Goal: Transaction & Acquisition: Purchase product/service

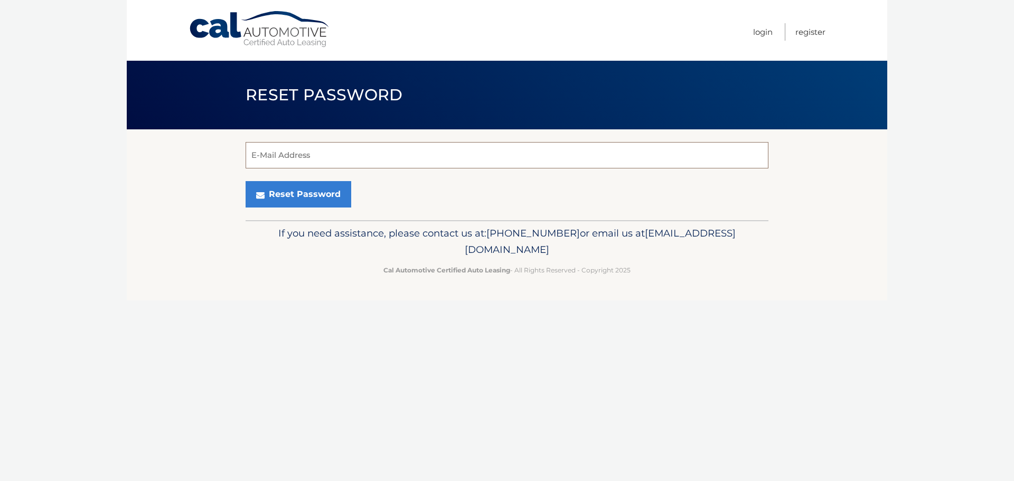
click at [509, 150] on input "E-Mail Address" at bounding box center [506, 155] width 523 height 26
type input "matt@gladstonedevelopment.com"
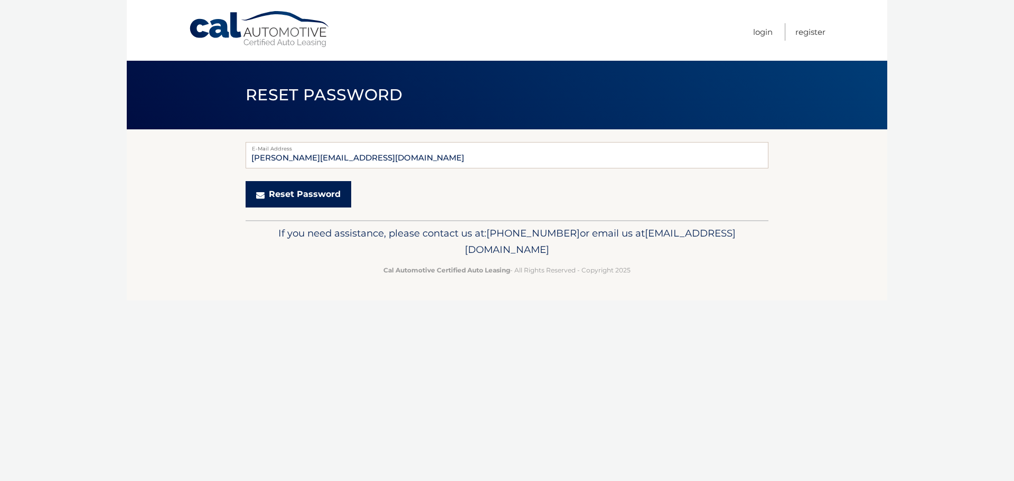
click at [290, 195] on button "Reset Password" at bounding box center [298, 194] width 106 height 26
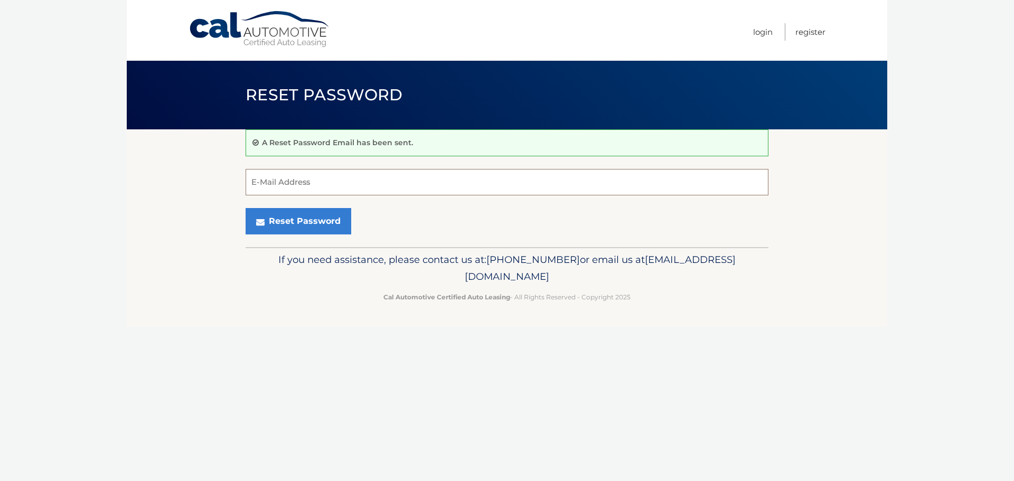
click at [305, 176] on input "E-Mail Address" at bounding box center [506, 182] width 523 height 26
paste input "882397"
type input "882397"
click at [283, 214] on button "Reset Password" at bounding box center [298, 221] width 106 height 26
drag, startPoint x: 286, startPoint y: 185, endPoint x: 249, endPoint y: 180, distance: 37.4
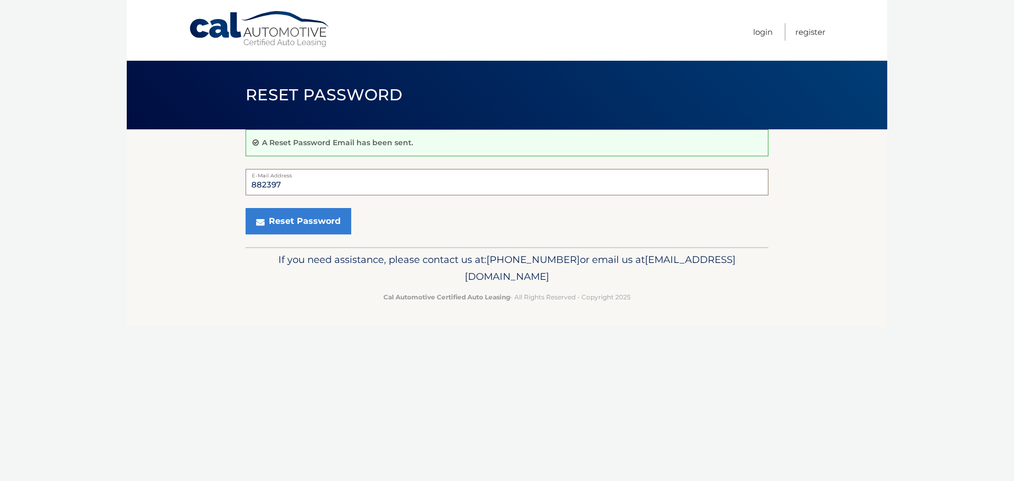
click at [249, 180] on input "882397" at bounding box center [506, 182] width 523 height 26
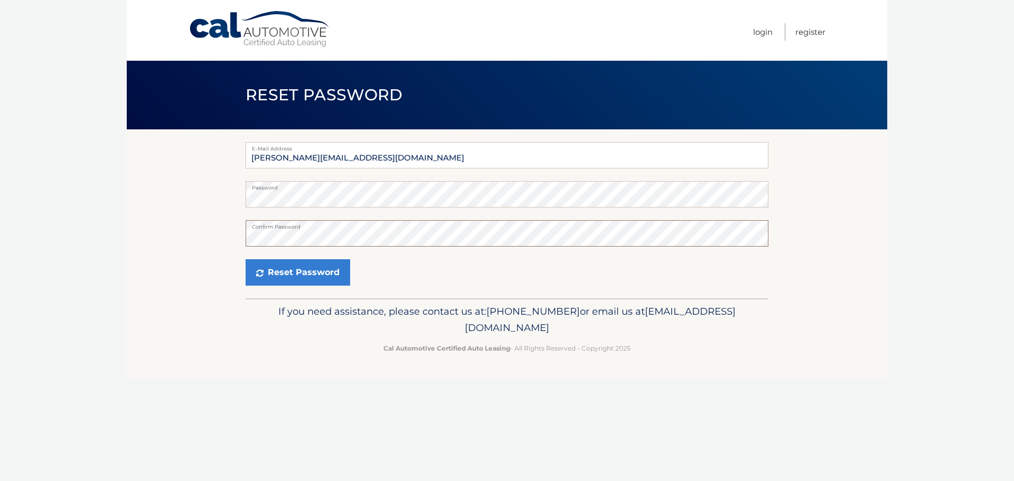
click at [245, 259] on button "Reset Password" at bounding box center [297, 272] width 105 height 26
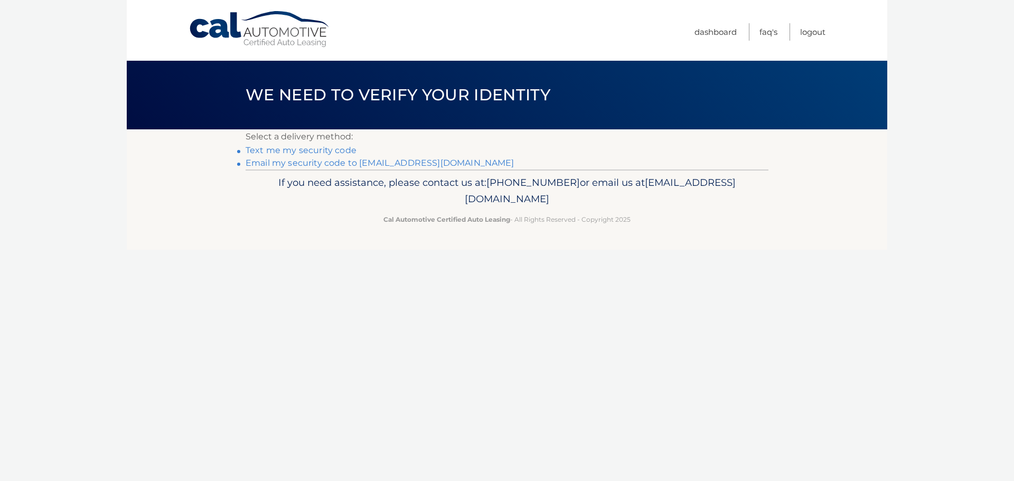
click at [299, 161] on link "Email my security code to m***@gladstonedevelopment.com" at bounding box center [379, 163] width 269 height 10
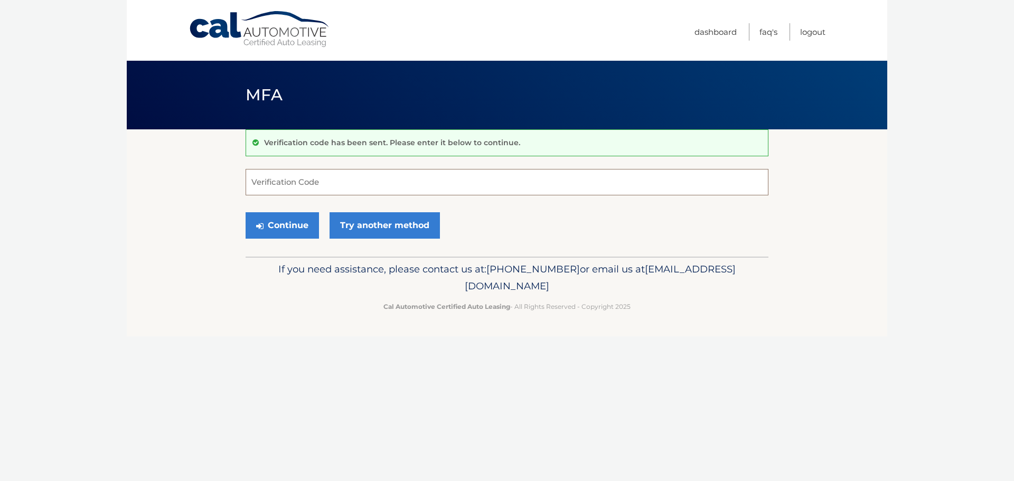
drag, startPoint x: 300, startPoint y: 180, endPoint x: 299, endPoint y: 190, distance: 9.5
click at [300, 183] on input "Verification Code" at bounding box center [506, 182] width 523 height 26
paste input "882397"
click at [270, 226] on button "Continue" at bounding box center [281, 225] width 73 height 26
type input "882397"
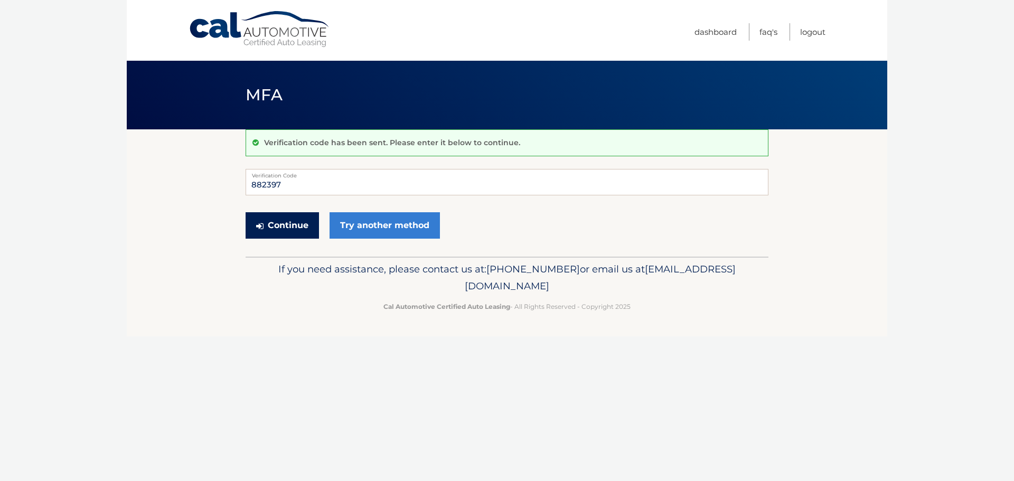
click at [286, 229] on button "Continue" at bounding box center [281, 225] width 73 height 26
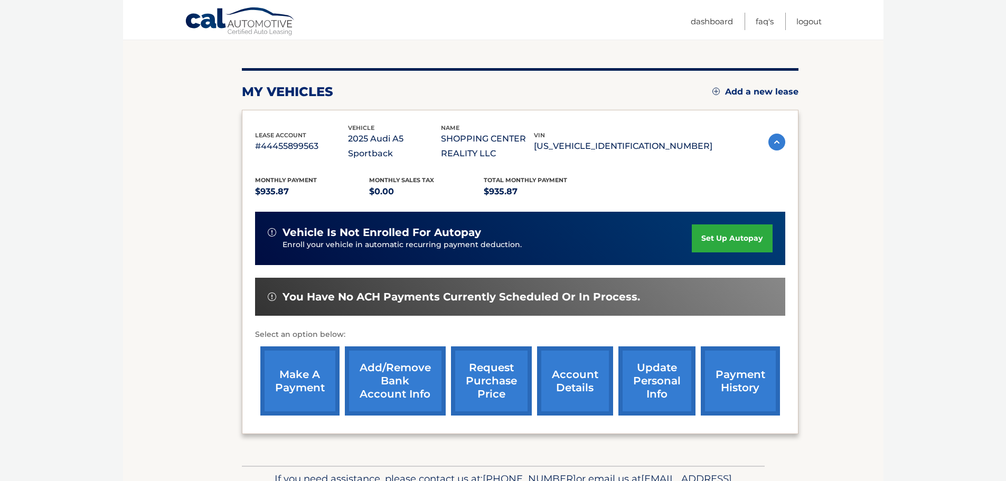
scroll to position [149, 0]
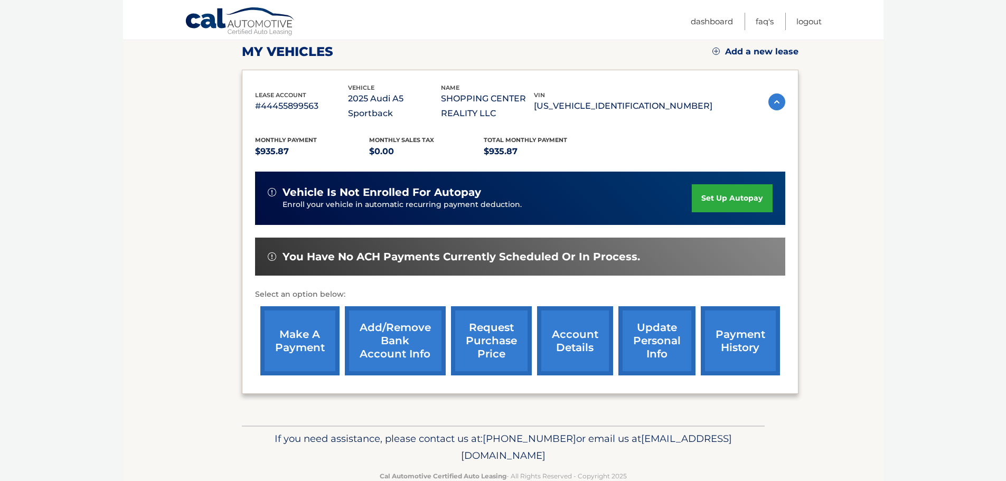
click at [291, 341] on link "make a payment" at bounding box center [299, 340] width 79 height 69
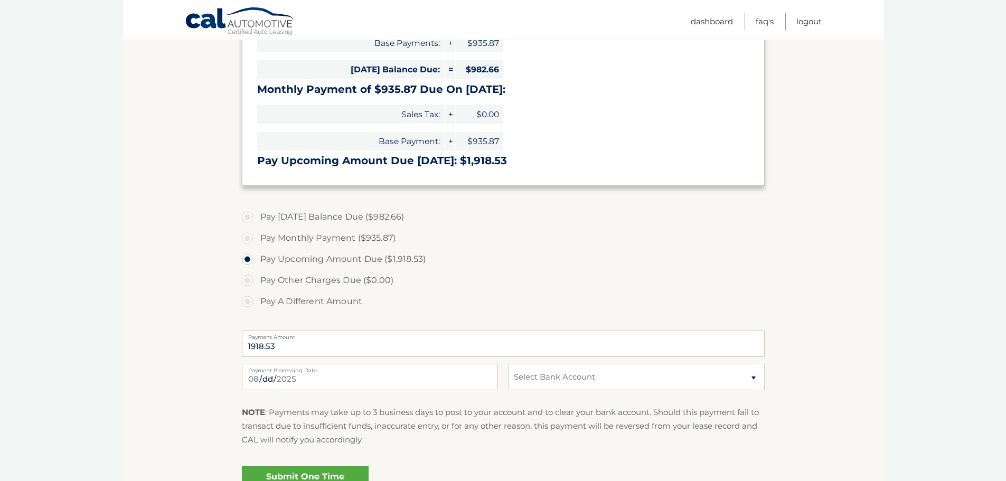
scroll to position [247, 0]
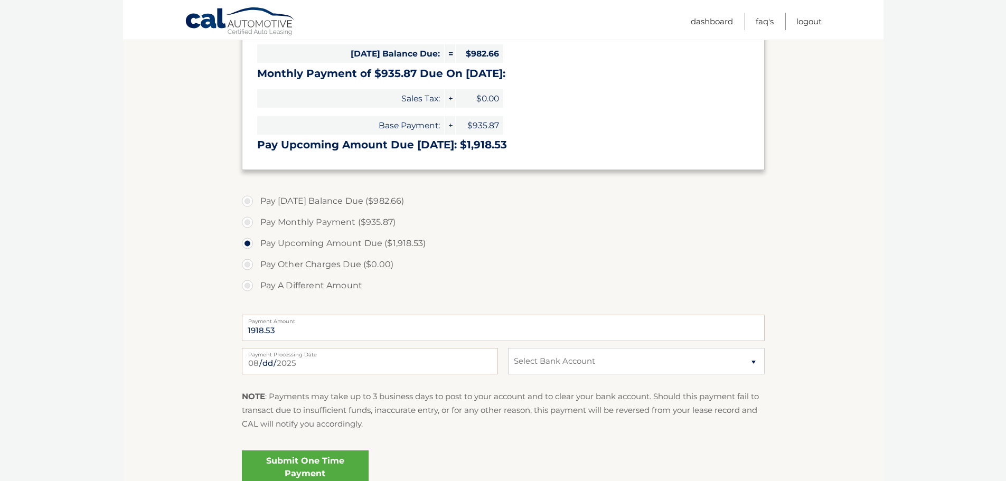
click at [247, 204] on label "Pay Today's Balance Due ($982.66)" at bounding box center [503, 201] width 523 height 21
click at [247, 204] on input "Pay Today's Balance Due ($982.66)" at bounding box center [251, 199] width 11 height 17
radio input "true"
type input "982.66"
click at [649, 360] on select "Select Bank Account Checking M &amp; T BANK *****0187 Checking M &amp; T BANK *…" at bounding box center [636, 361] width 256 height 26
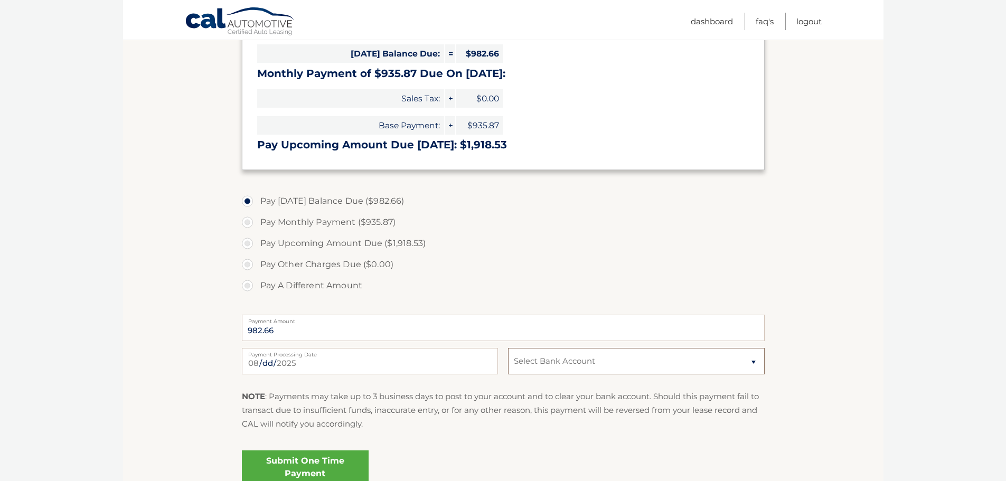
select select "Y2FkNGE3N2EtMWQyMC00OTkyLWIxOTYtOTY3ZWUzN2U5NjJl"
click at [508, 348] on select "Select Bank Account Checking M &amp; T BANK *****0187 Checking M &amp; T BANK *…" at bounding box center [636, 361] width 256 height 26
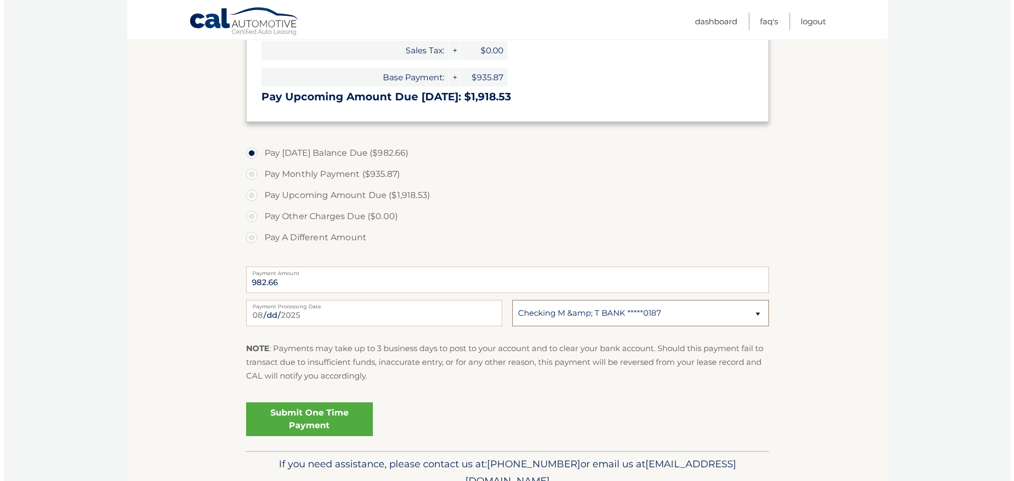
scroll to position [297, 0]
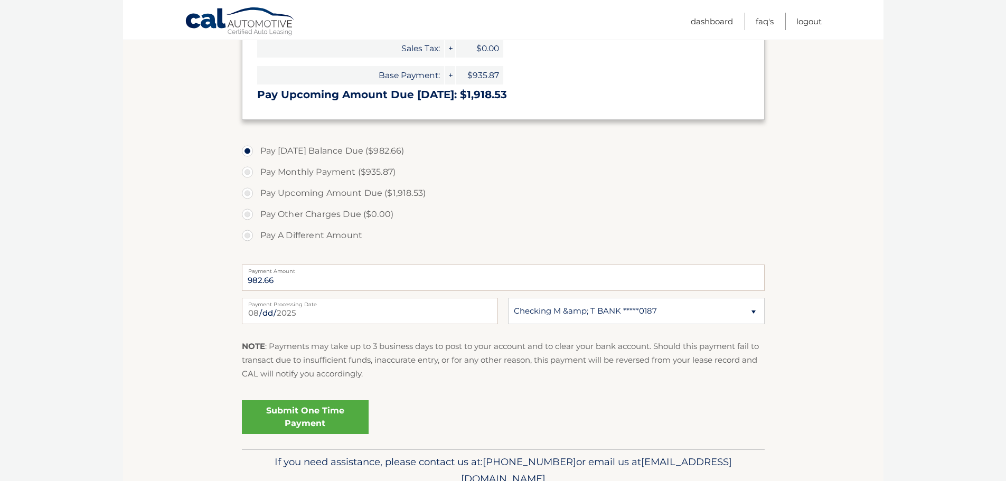
click at [340, 429] on link "Submit One Time Payment" at bounding box center [305, 417] width 127 height 34
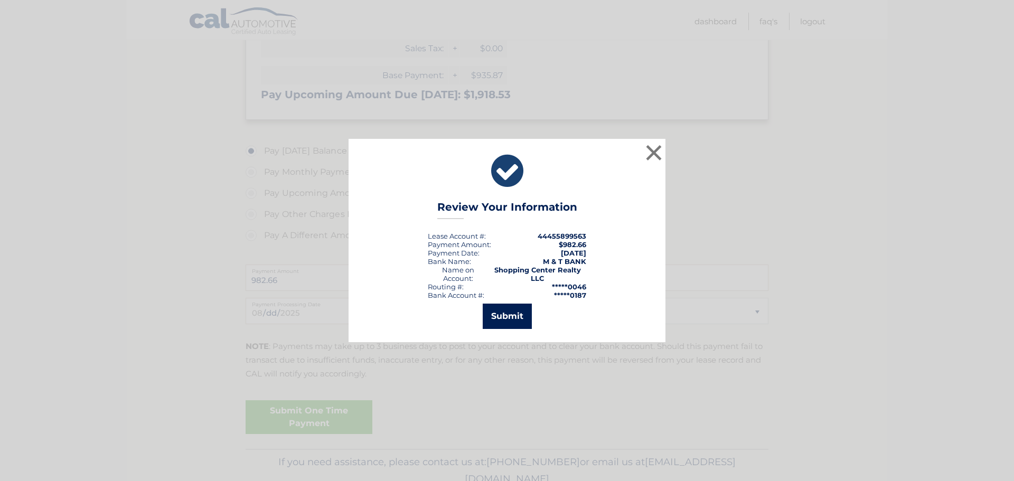
click at [508, 323] on button "Submit" at bounding box center [507, 316] width 49 height 25
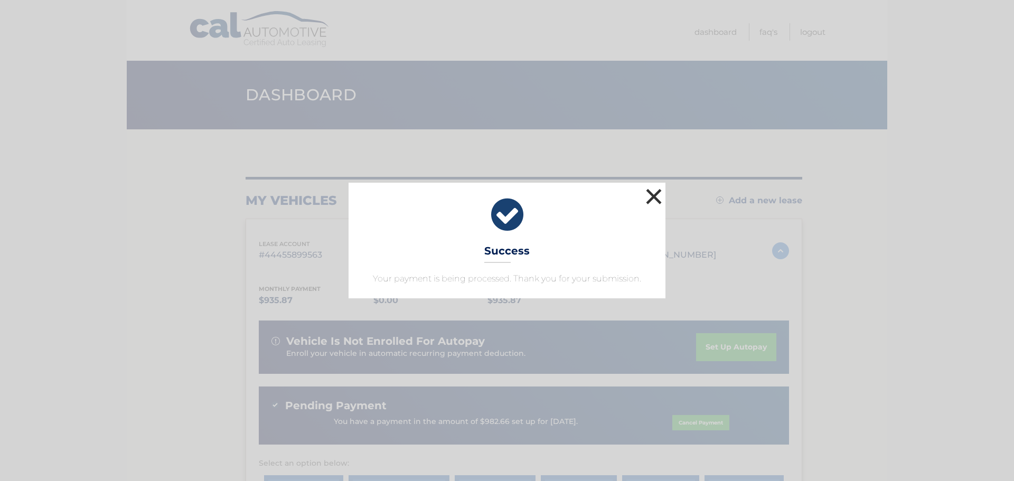
click at [647, 196] on button "×" at bounding box center [653, 196] width 21 height 21
